Goal: Task Accomplishment & Management: Use online tool/utility

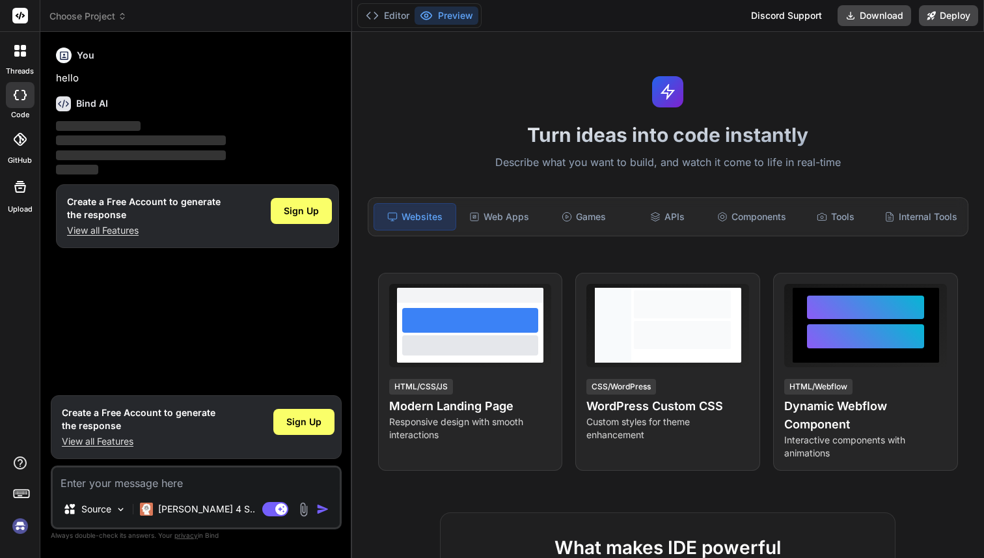
click at [20, 527] on img at bounding box center [20, 526] width 22 height 22
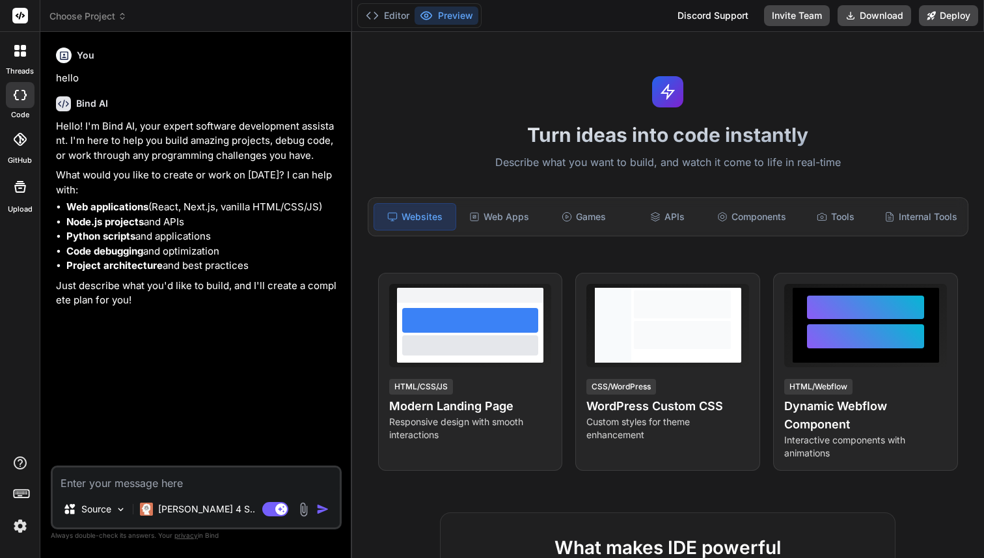
type textarea "x"
click at [18, 523] on img at bounding box center [20, 526] width 22 height 22
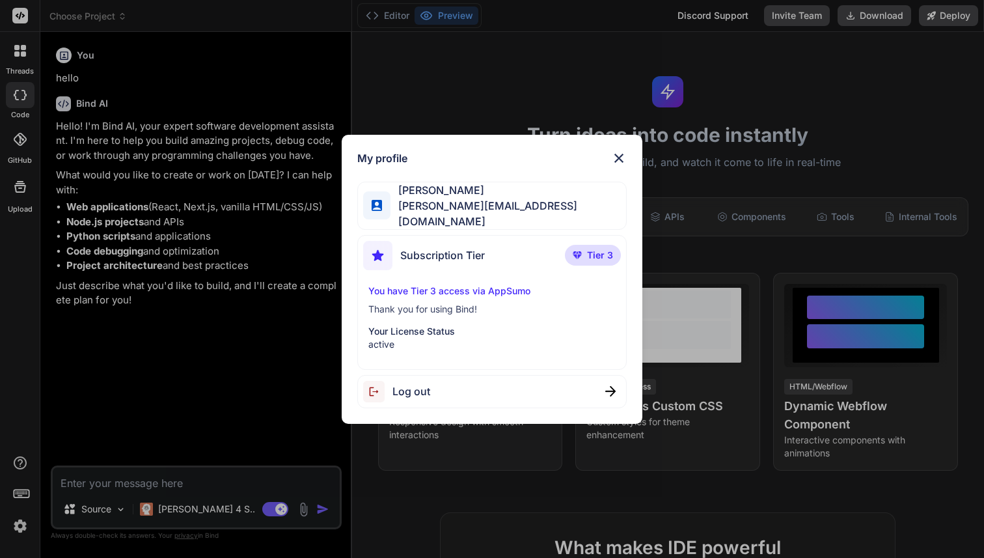
click at [618, 159] on img at bounding box center [619, 158] width 16 height 16
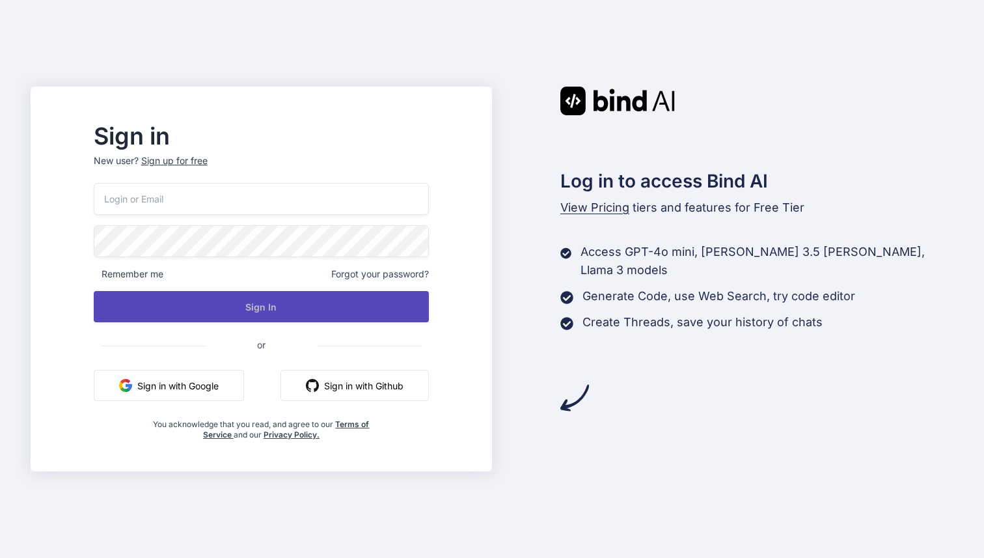
type input "[PERSON_NAME][EMAIL_ADDRESS][DOMAIN_NAME]"
click at [312, 309] on button "Sign In" at bounding box center [261, 306] width 335 height 31
